Goal: Task Accomplishment & Management: Manage account settings

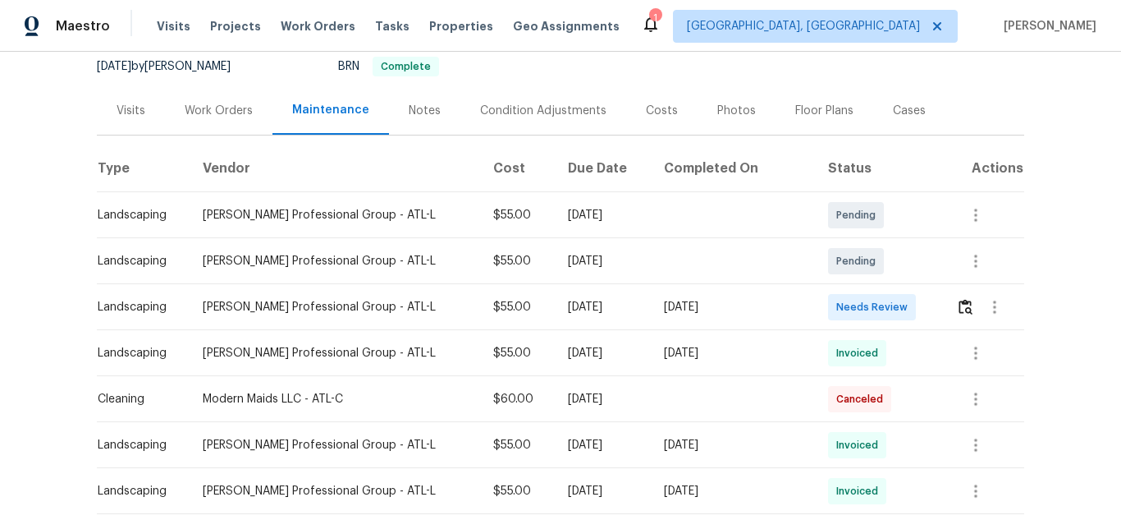
scroll to position [164, 0]
click at [959, 310] on img "button" at bounding box center [966, 305] width 14 height 16
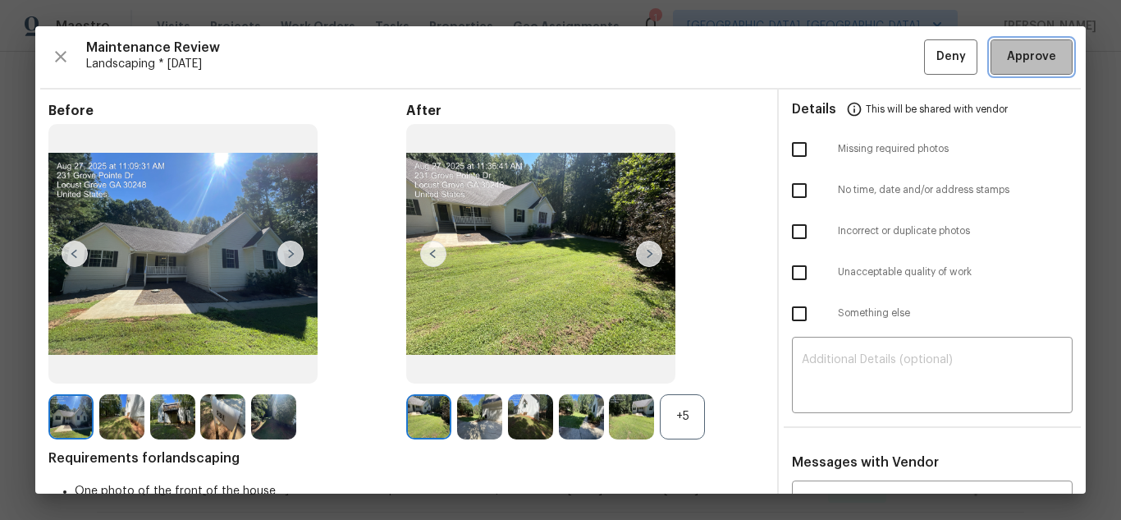
click at [1041, 66] on span "Approve" at bounding box center [1031, 57] width 49 height 21
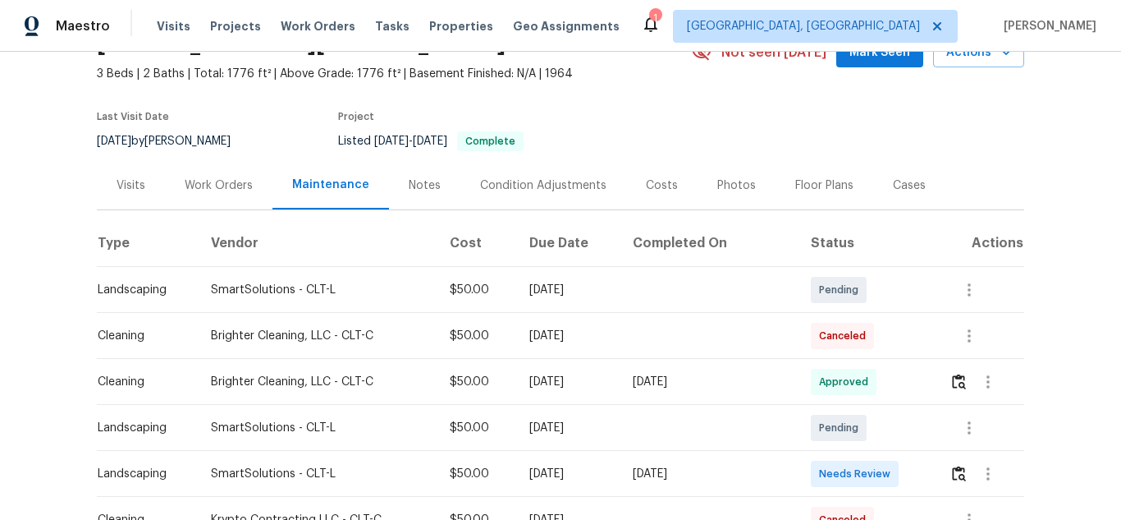
scroll to position [328, 0]
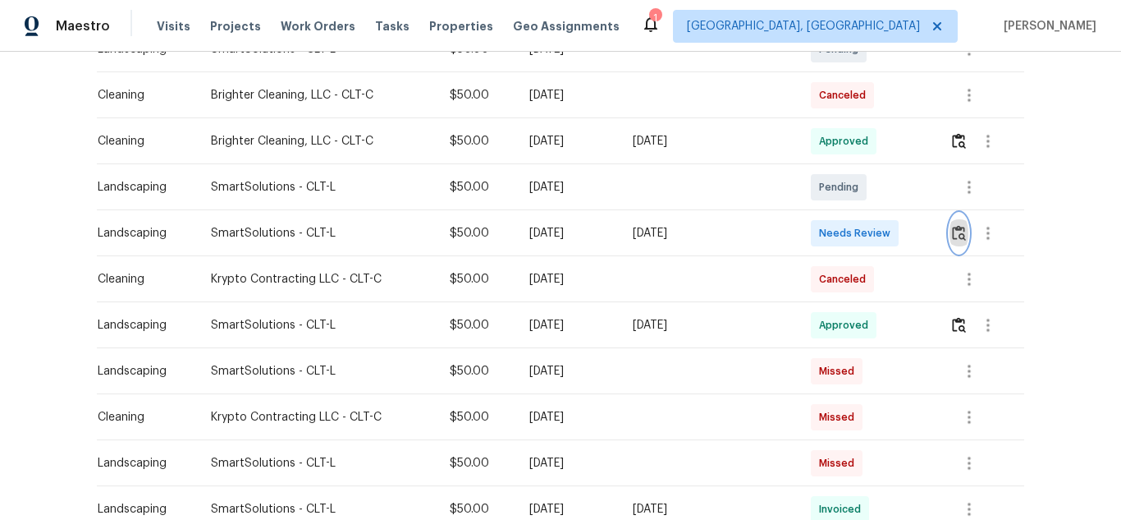
click at [959, 234] on img "button" at bounding box center [959, 233] width 14 height 16
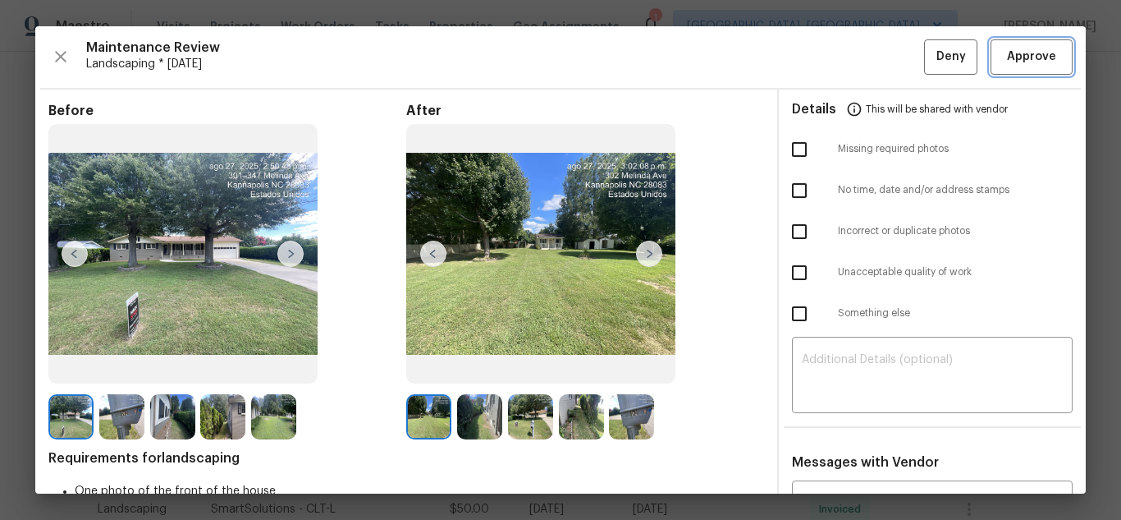
click at [1018, 48] on span "Approve" at bounding box center [1031, 57] width 49 height 21
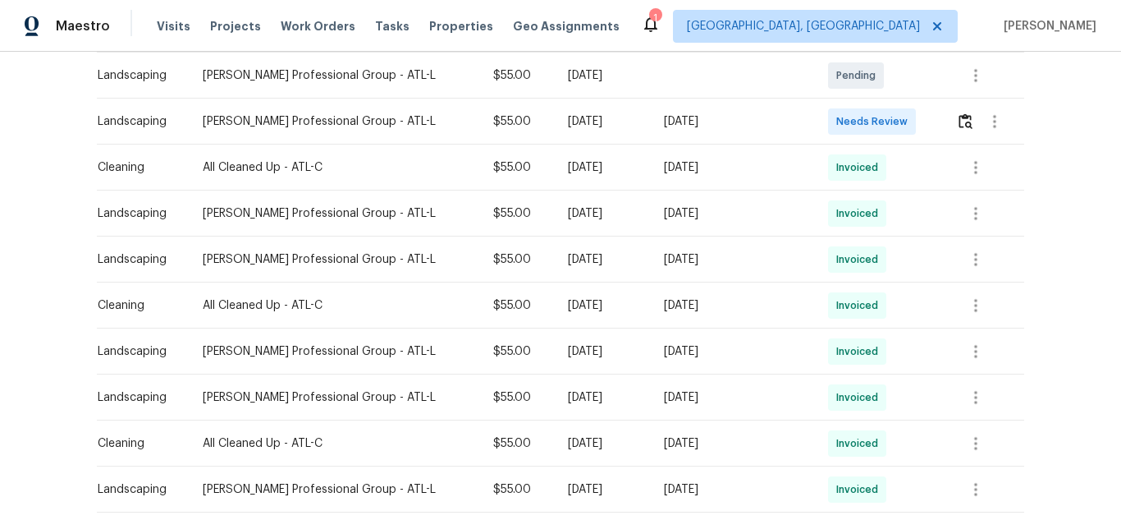
scroll to position [246, 0]
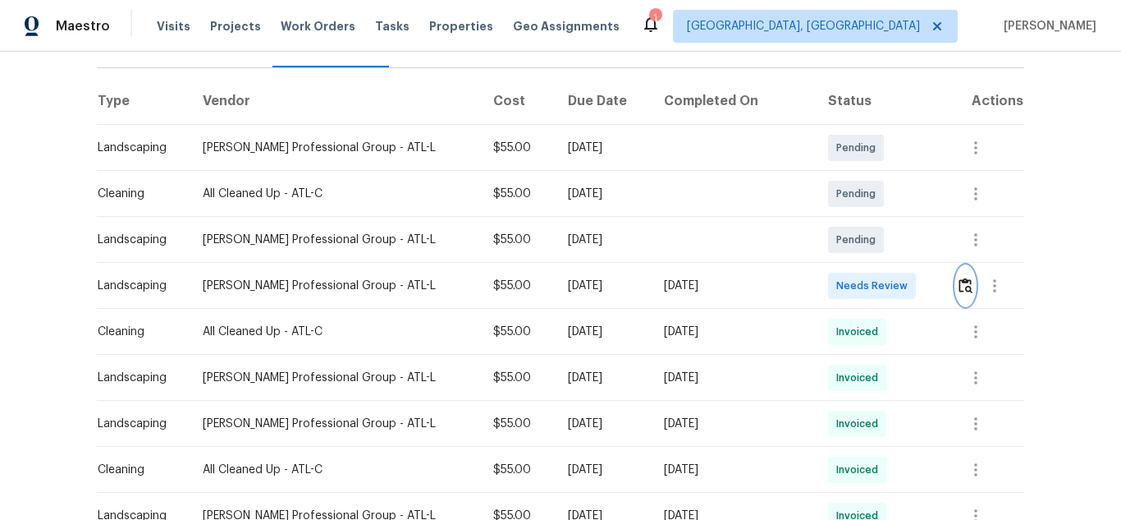
click at [959, 277] on img "button" at bounding box center [966, 285] width 14 height 16
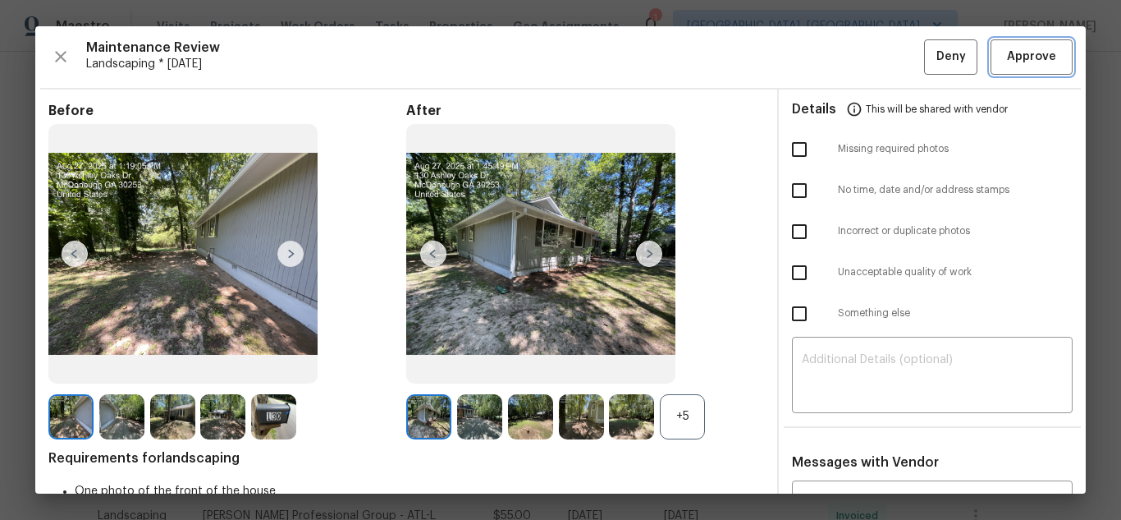
click at [1019, 49] on span "Approve" at bounding box center [1031, 57] width 49 height 21
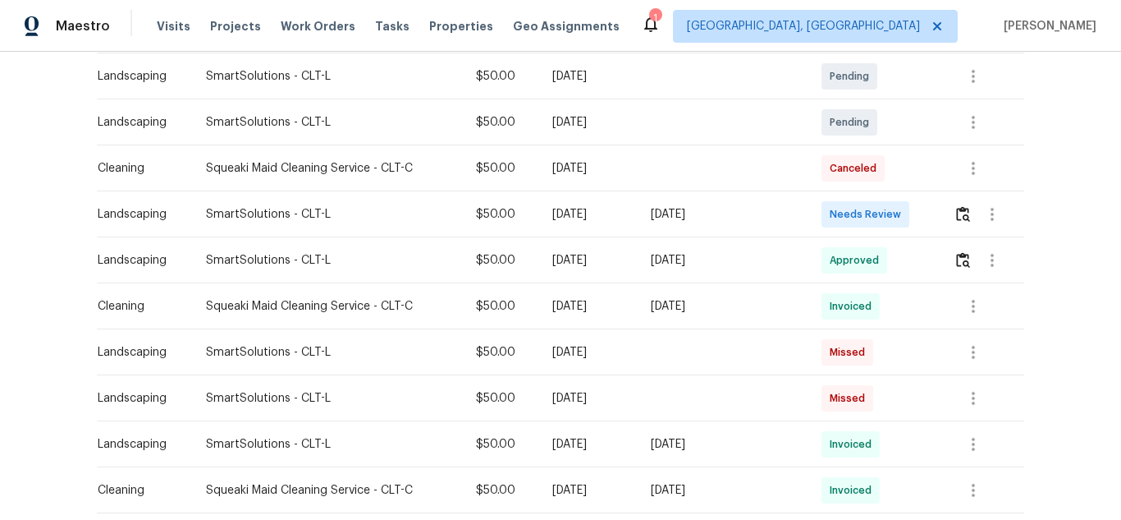
scroll to position [328, 0]
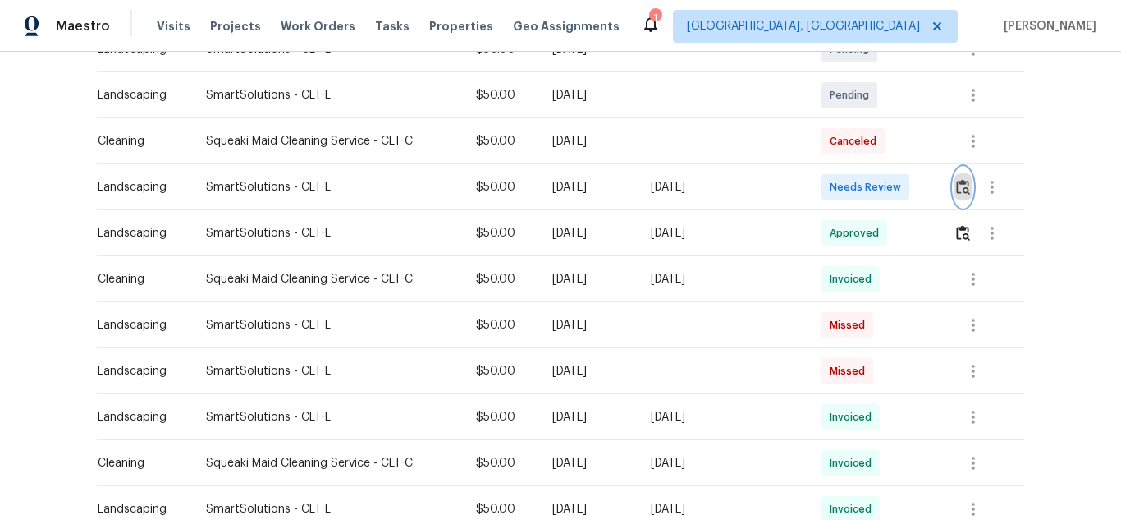
click at [964, 189] on img "button" at bounding box center [963, 187] width 14 height 16
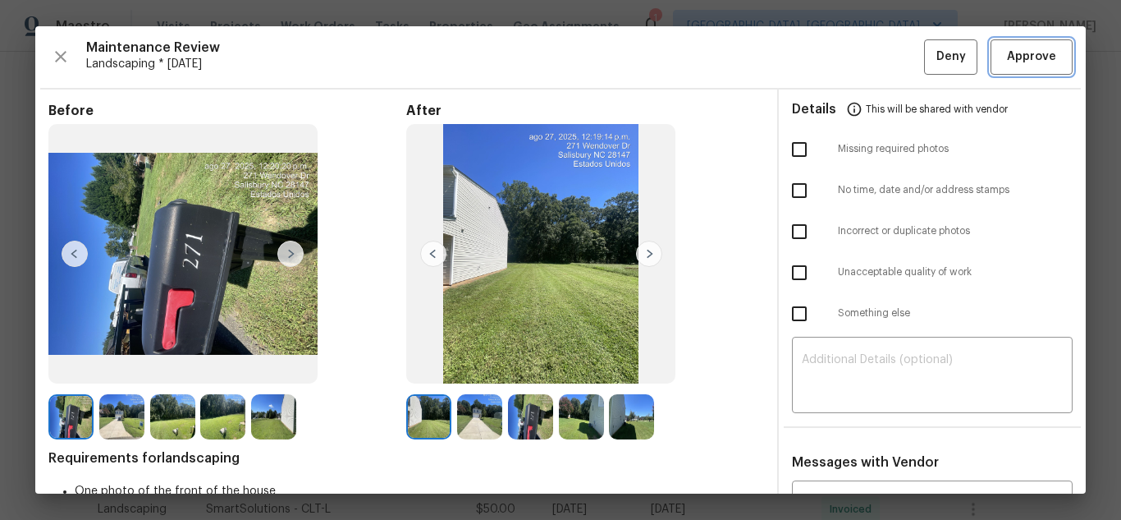
click at [1007, 59] on span "Approve" at bounding box center [1031, 57] width 49 height 21
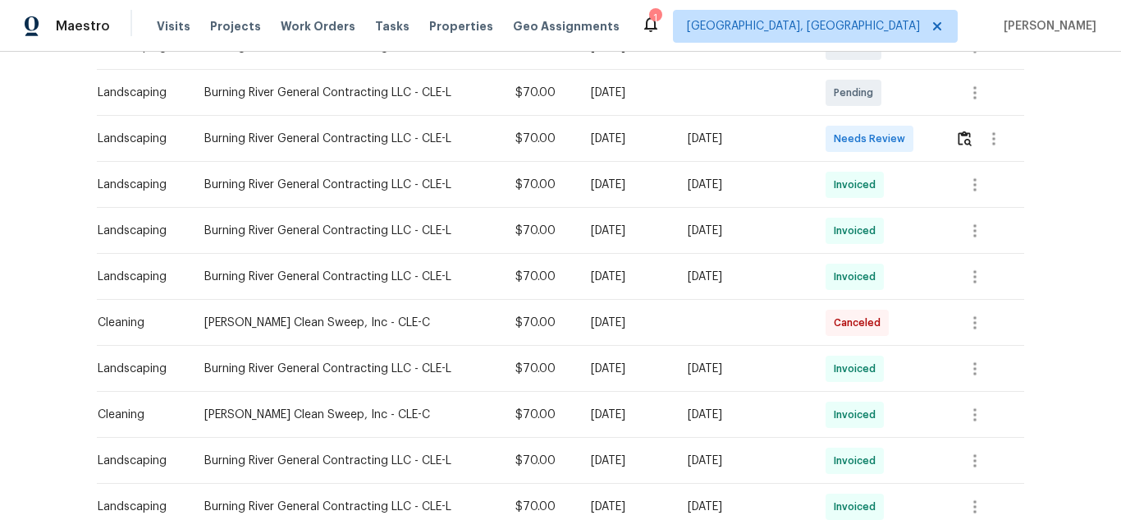
scroll to position [328, 0]
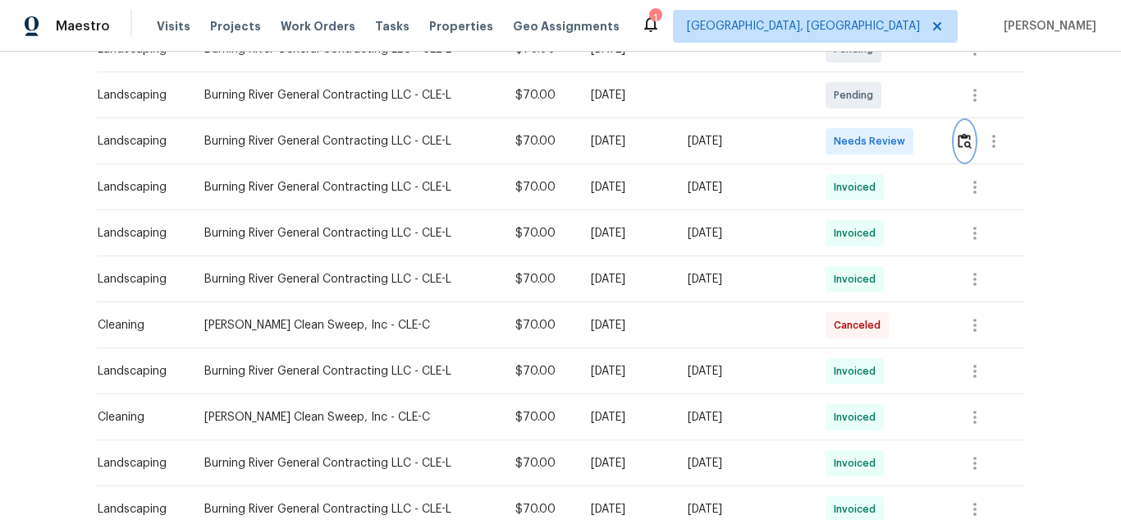
click at [967, 135] on img "button" at bounding box center [965, 141] width 14 height 16
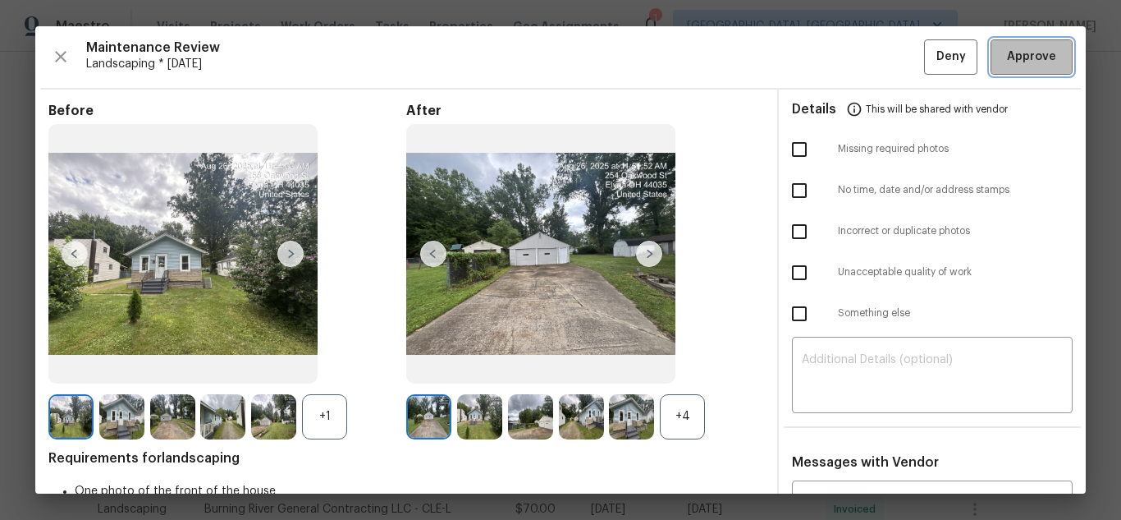
click at [1020, 58] on span "Approve" at bounding box center [1031, 57] width 49 height 21
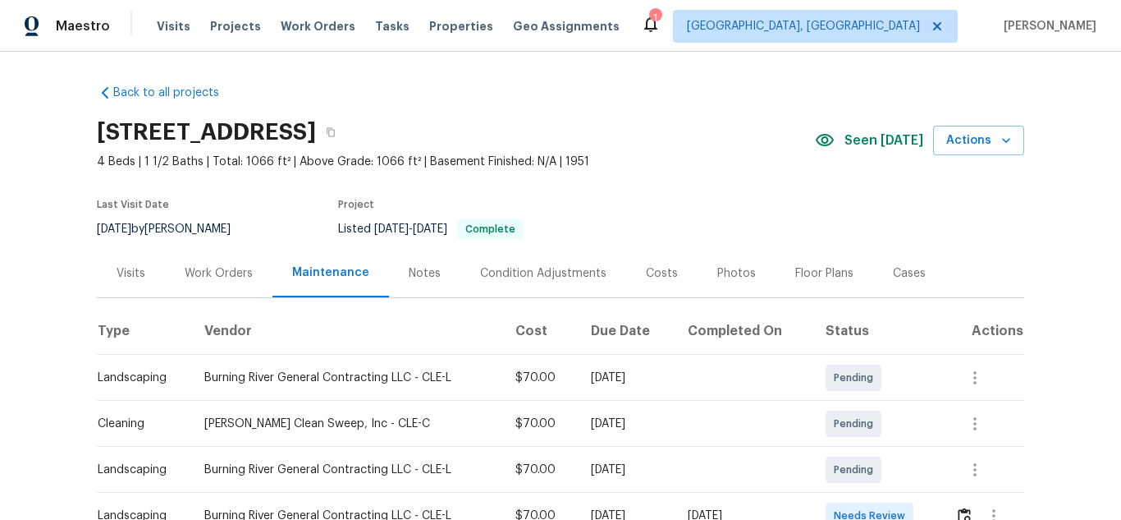
scroll to position [164, 0]
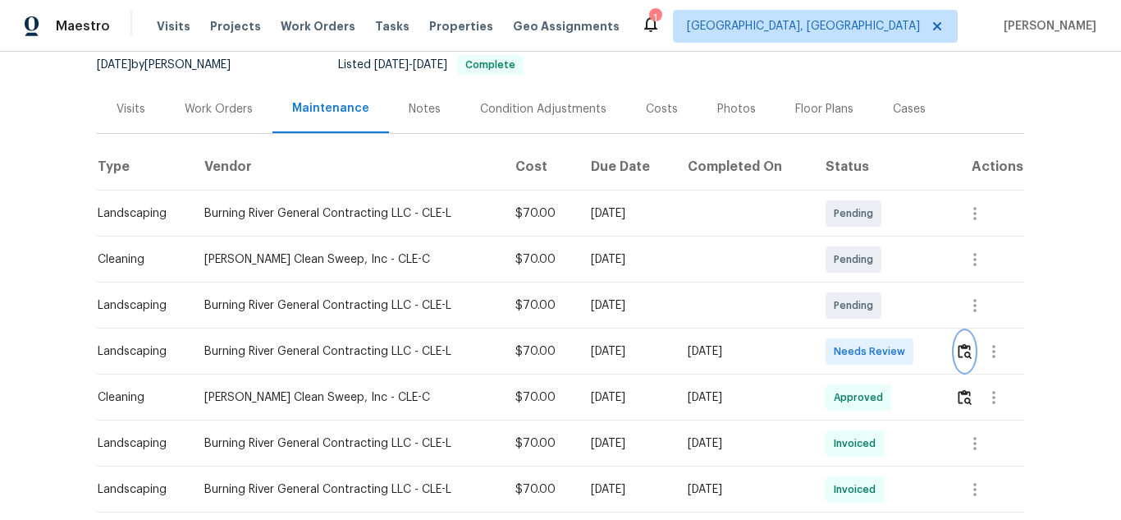
click at [969, 342] on button "button" at bounding box center [964, 351] width 19 height 39
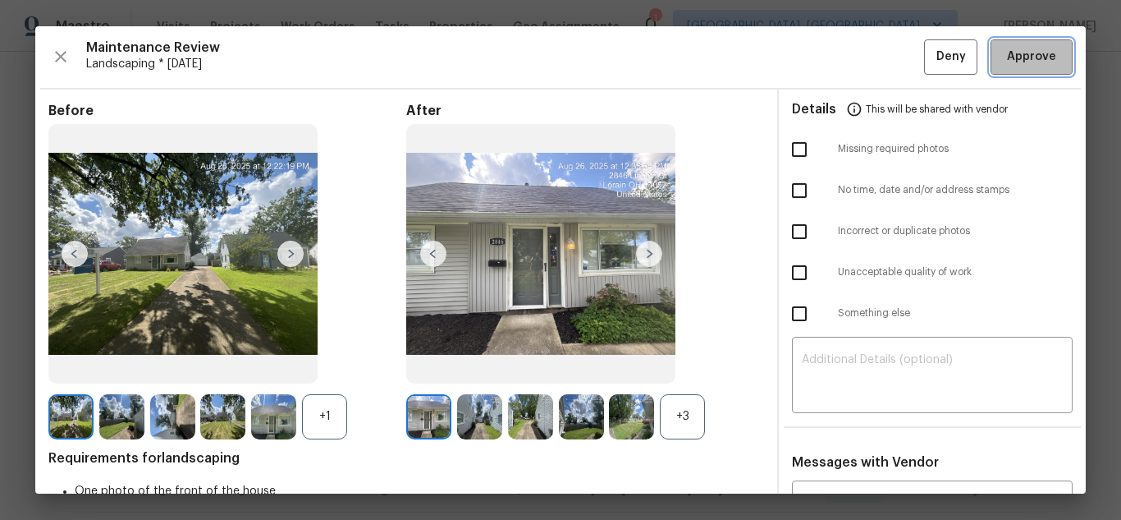
click at [1021, 55] on span "Approve" at bounding box center [1031, 57] width 49 height 21
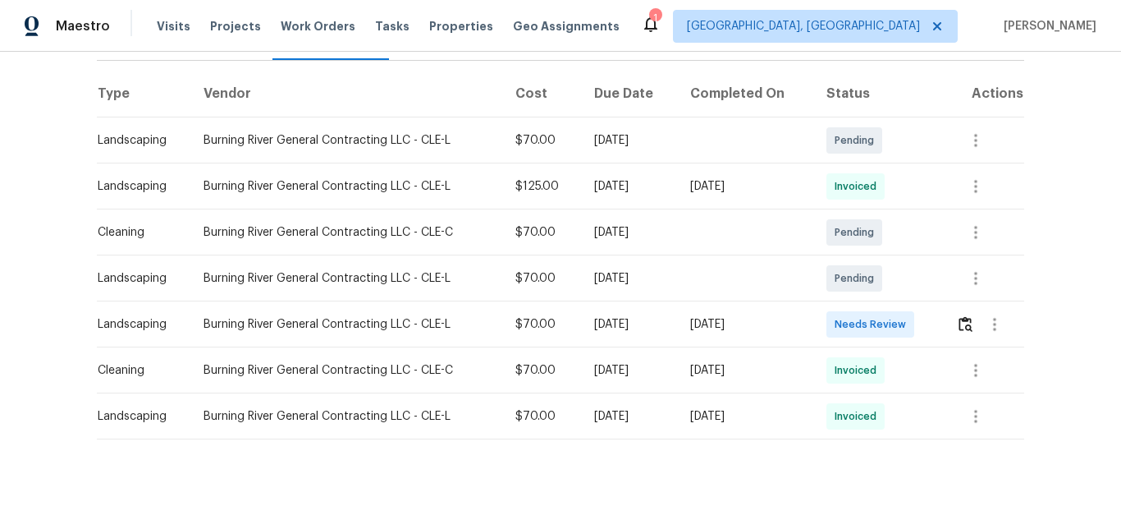
scroll to position [246, 0]
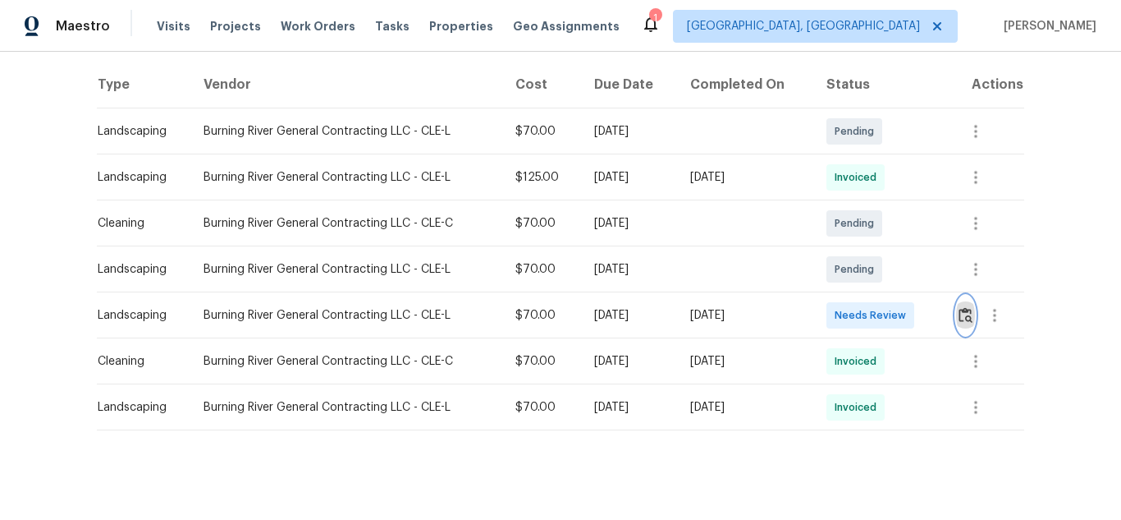
click at [959, 317] on img "button" at bounding box center [966, 315] width 14 height 16
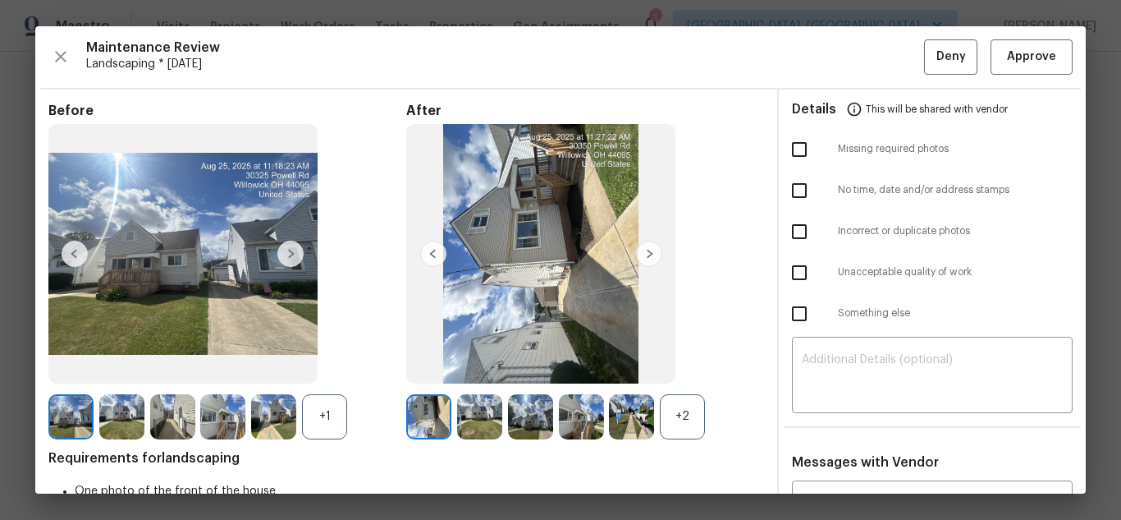
click at [643, 258] on img at bounding box center [649, 253] width 26 height 26
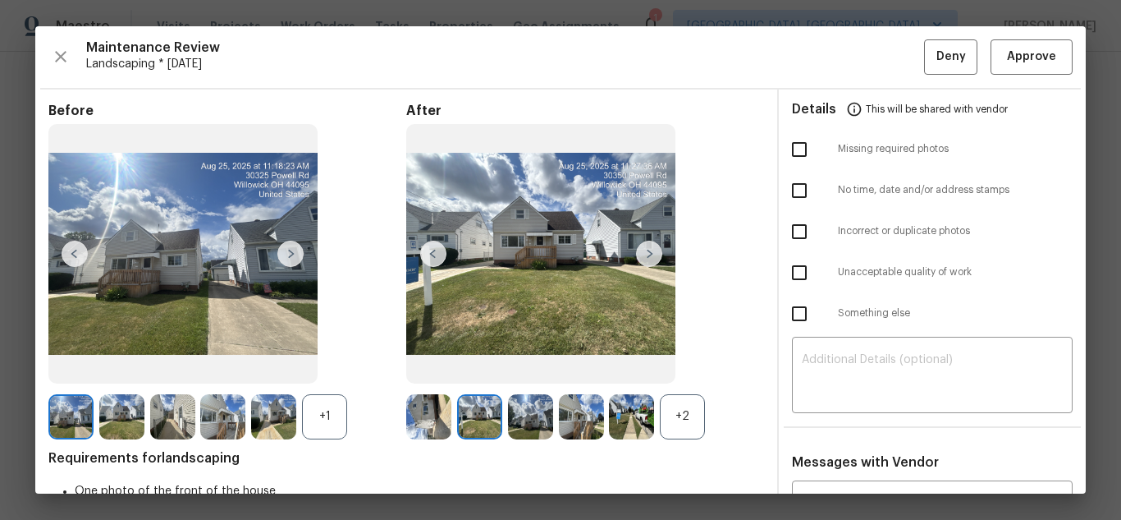
click at [643, 258] on img at bounding box center [649, 253] width 26 height 26
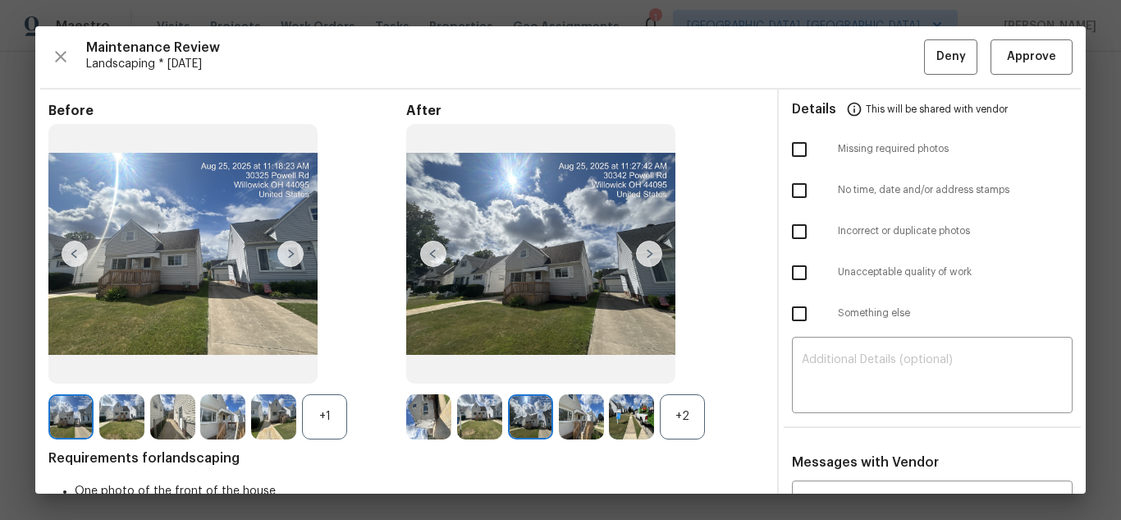
click at [643, 258] on img at bounding box center [649, 253] width 26 height 26
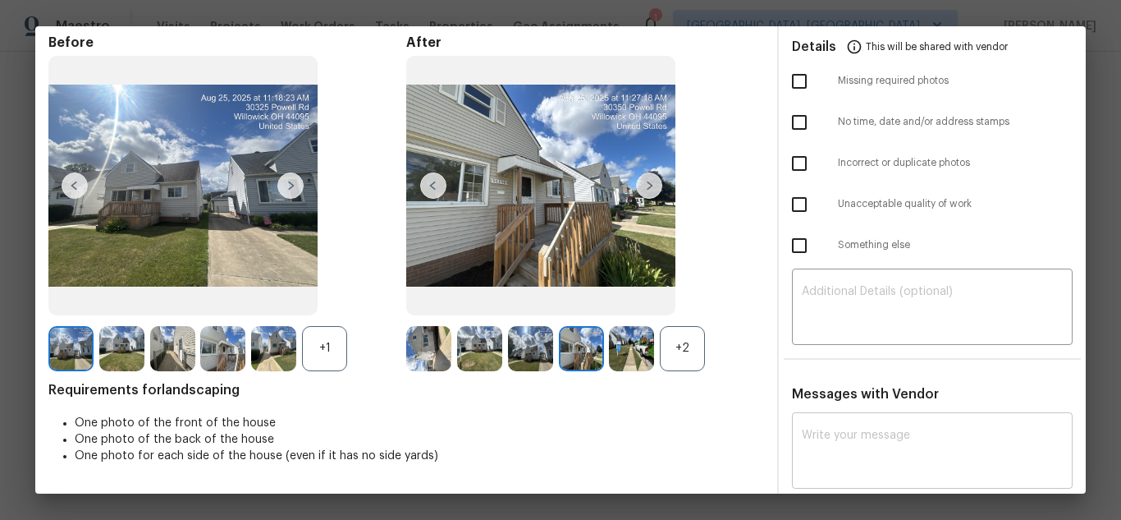
scroll to position [164, 0]
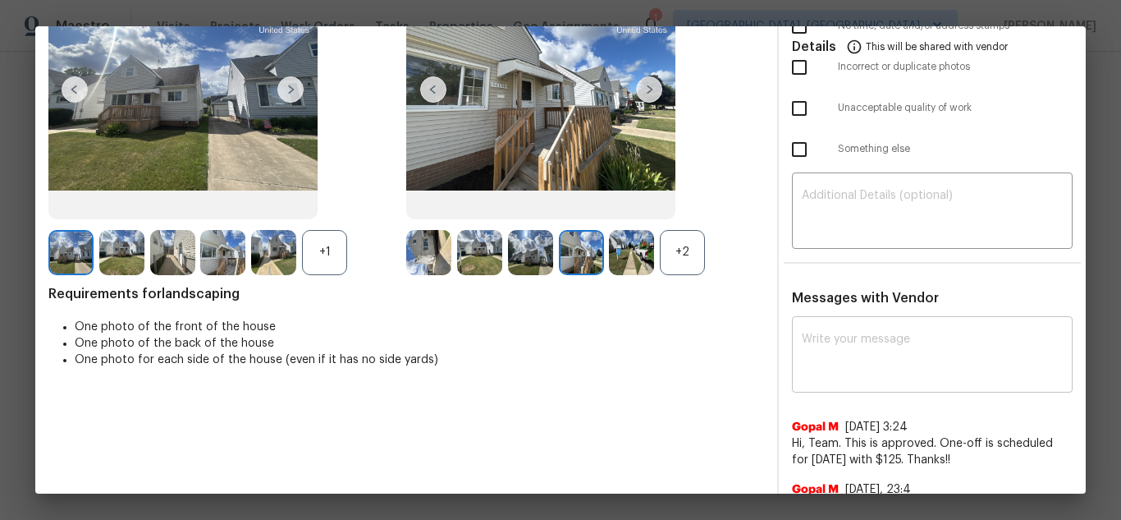
click at [871, 355] on textarea at bounding box center [932, 356] width 261 height 46
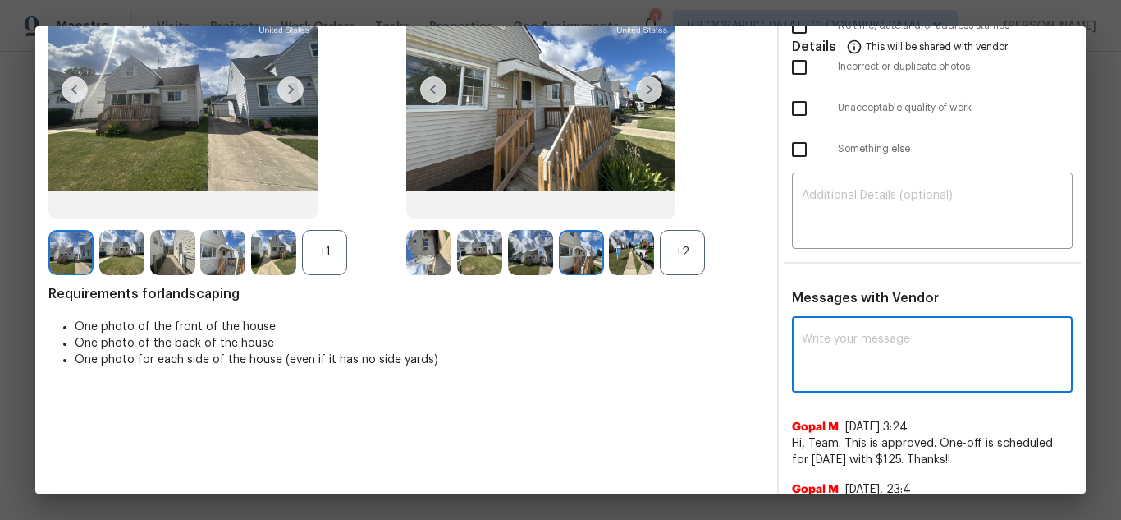
paste textarea "Maintenance Audit Team: Hello! Unfortunately, this Landscaping visit completed …"
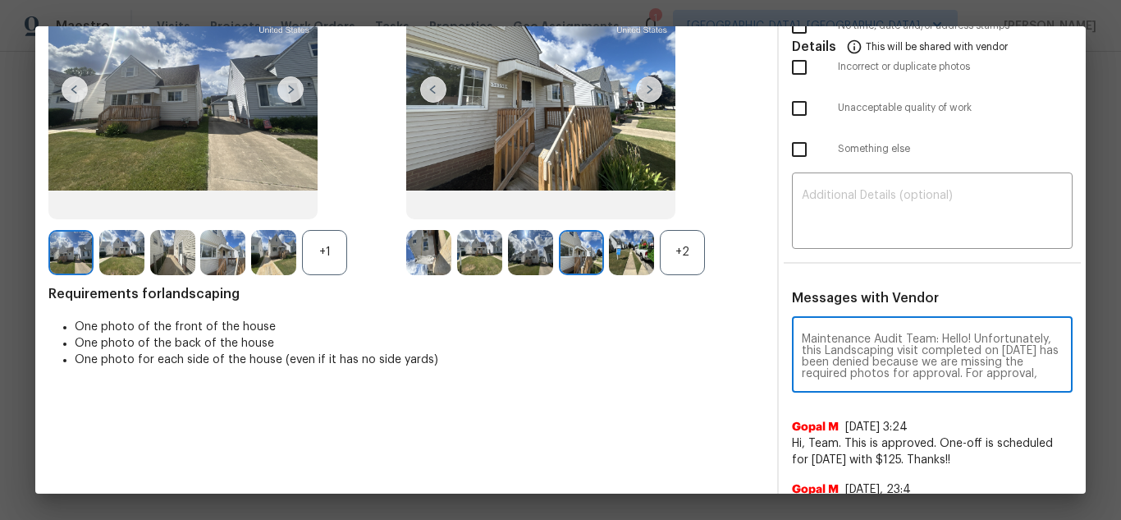
scroll to position [195, 0]
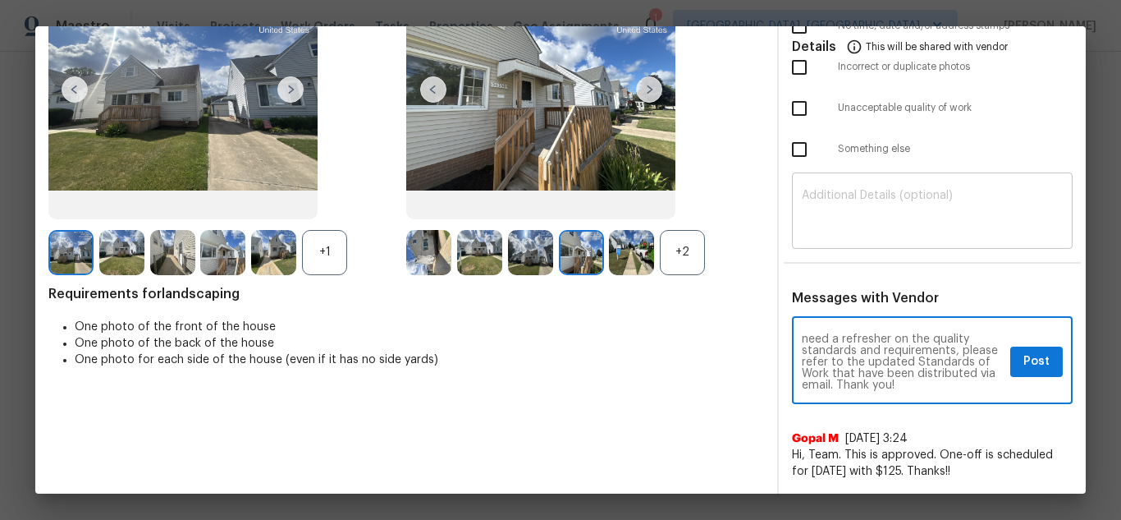
type textarea "Maintenance Audit Team: Hello! Unfortunately, this Landscaping visit completed …"
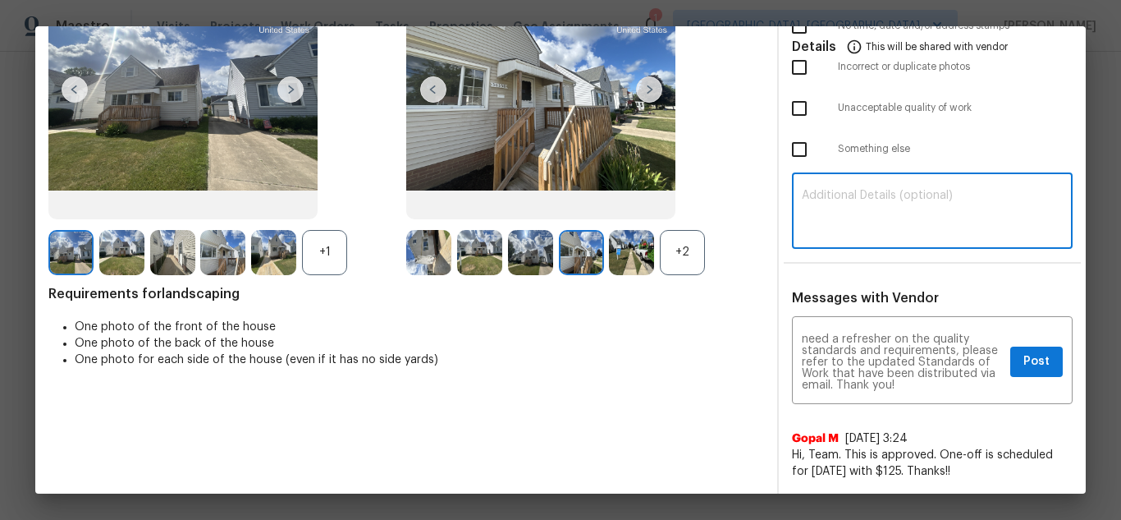
click at [905, 226] on textarea at bounding box center [932, 213] width 261 height 46
paste textarea "Maintenance Audit Team: Hello! Unfortunately, this Landscaping visit completed …"
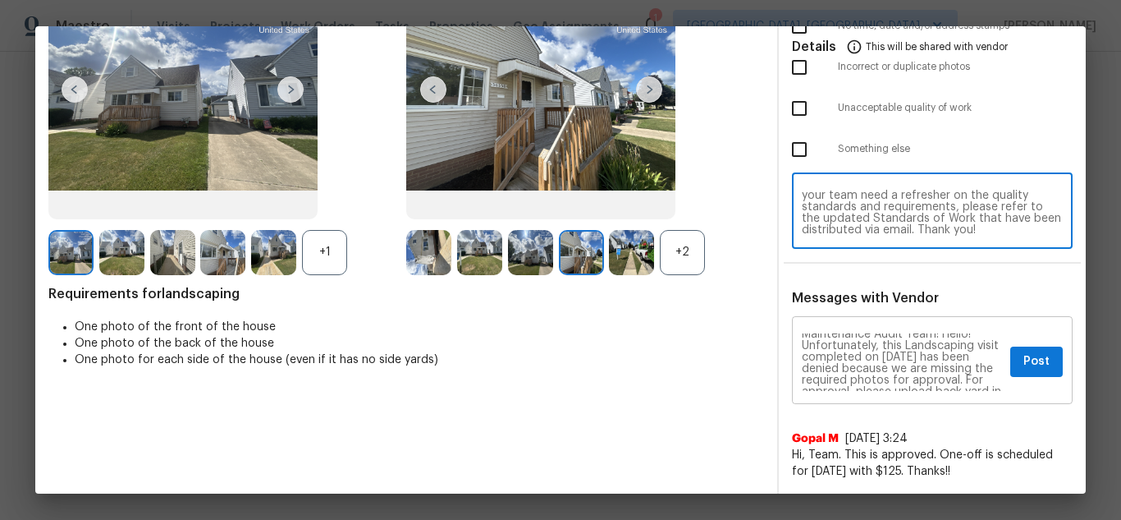
scroll to position [0, 0]
type textarea "Maintenance Audit Team: Hello! Unfortunately, this Landscaping visit completed …"
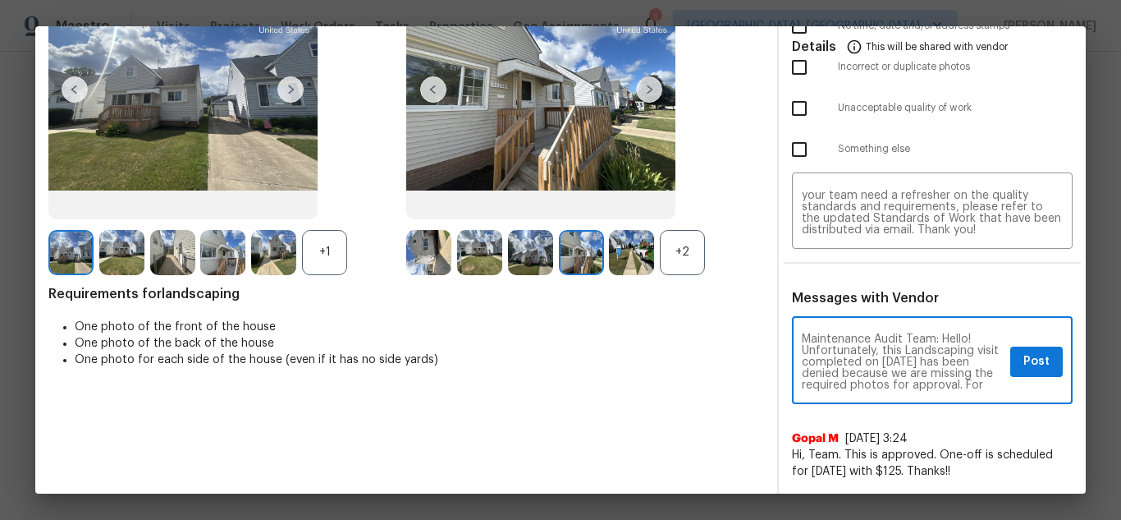
scroll to position [33, 0]
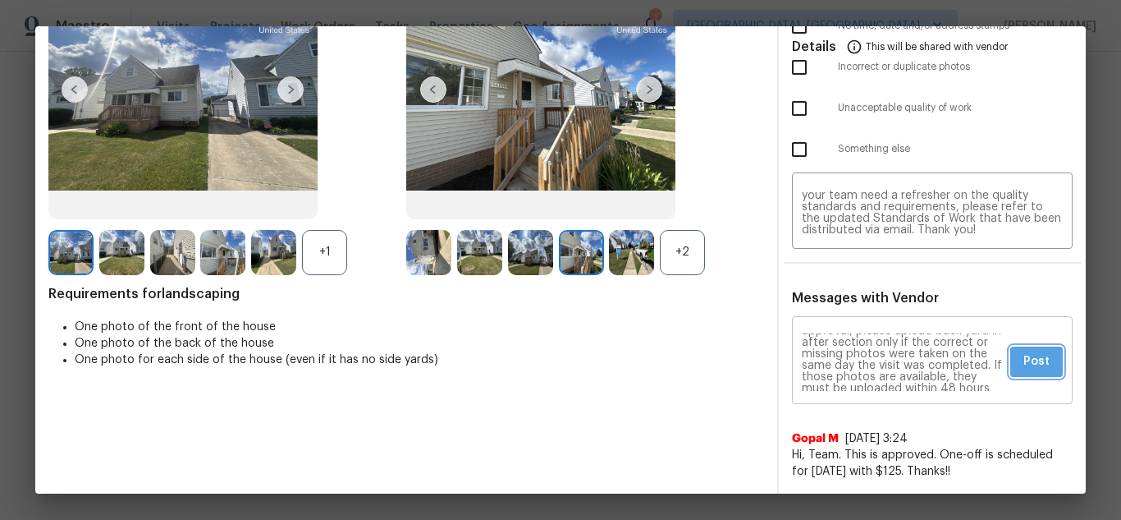
click at [1033, 365] on span "Post" at bounding box center [1037, 361] width 26 height 21
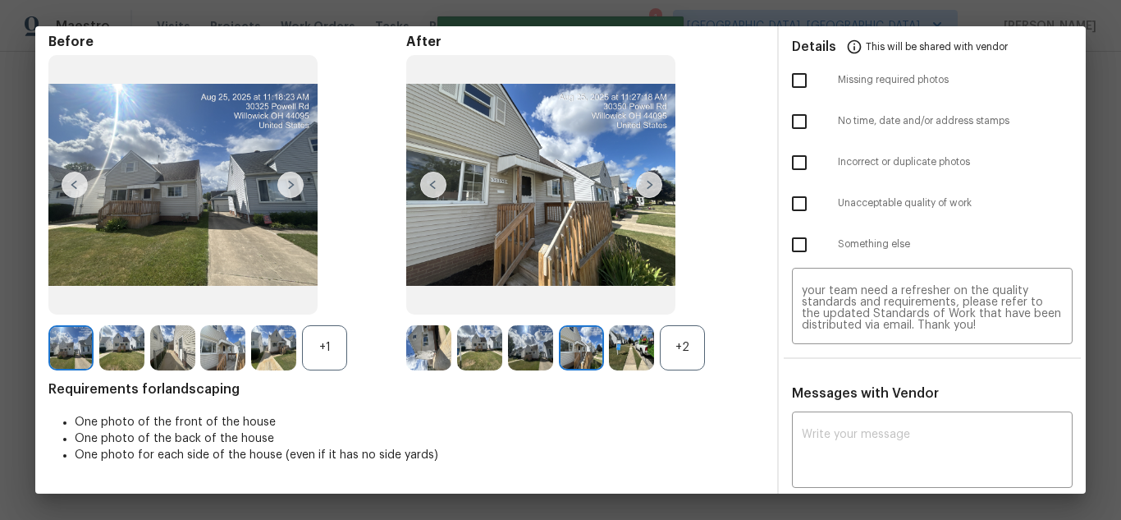
scroll to position [0, 0]
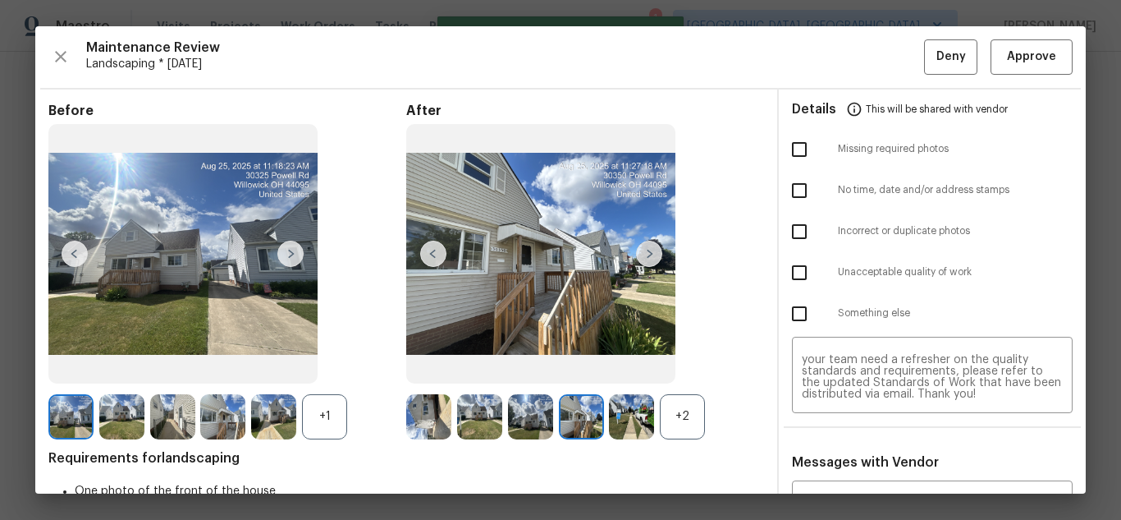
click at [799, 142] on input "checkbox" at bounding box center [799, 149] width 34 height 34
checkbox input "true"
click at [924, 64] on button "Deny" at bounding box center [950, 56] width 53 height 35
